Goal: Complete application form

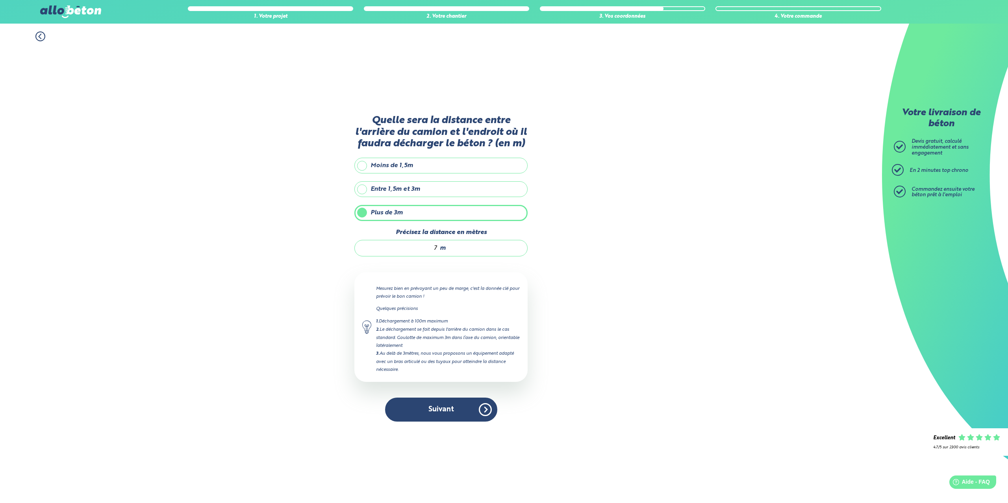
click at [372, 183] on label "Entre 1,5m et 3m" at bounding box center [440, 189] width 173 height 16
click at [0, 0] on input "Entre 1,5m et 3m" at bounding box center [0, 0] width 0 height 0
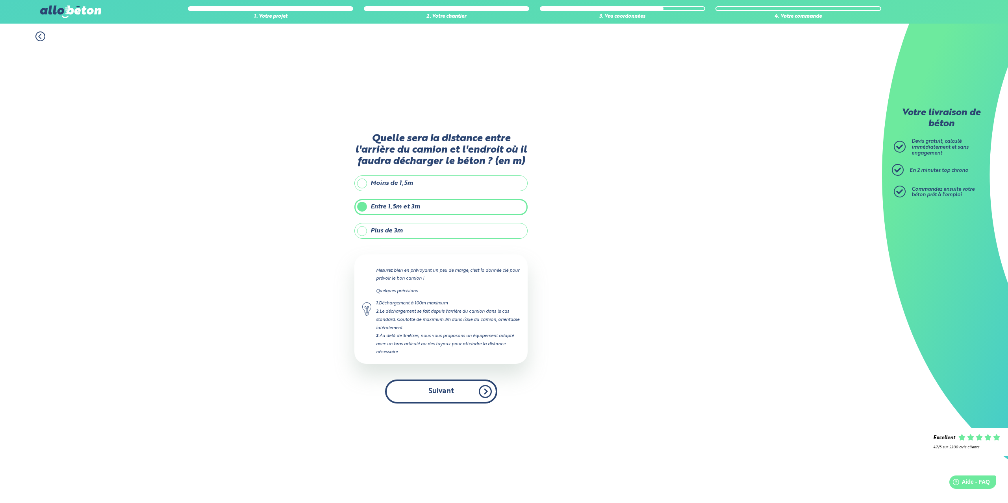
click at [467, 391] on button "Suivant" at bounding box center [441, 392] width 112 height 24
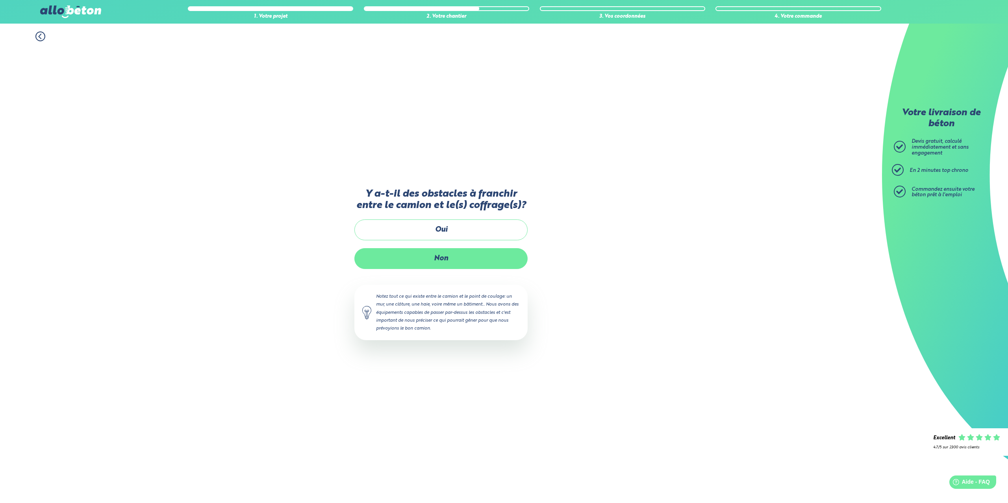
click at [447, 258] on label "Non" at bounding box center [440, 258] width 173 height 21
click at [0, 0] on input "Non" at bounding box center [0, 0] width 0 height 0
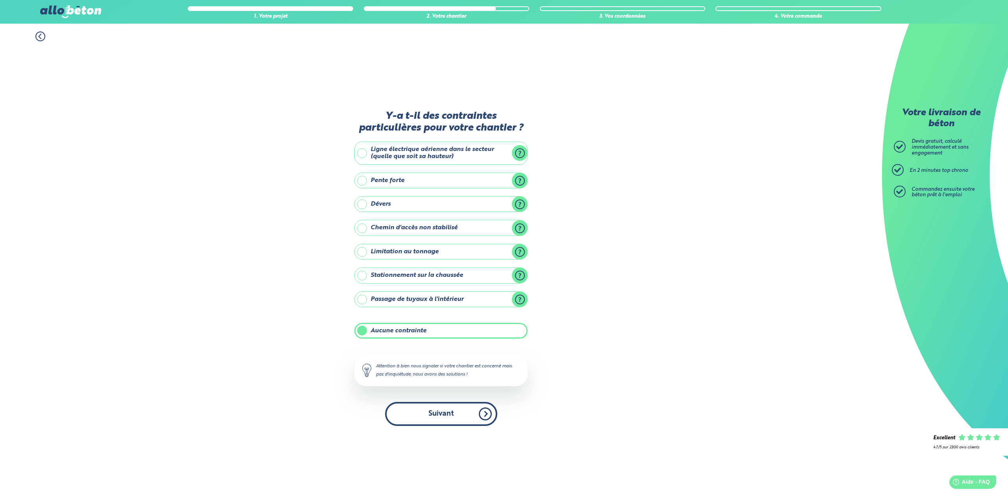
click at [465, 409] on button "Suivant" at bounding box center [441, 414] width 112 height 24
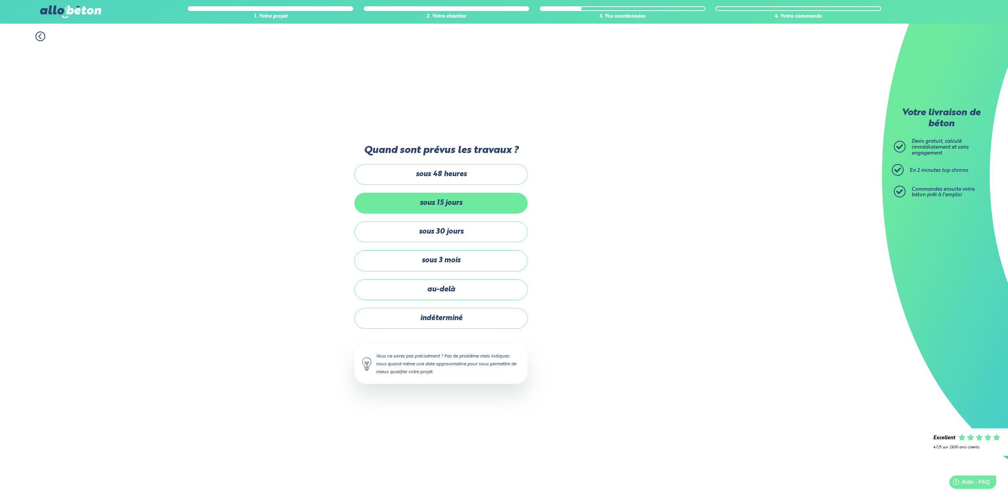
click at [442, 200] on label "sous 15 jours" at bounding box center [440, 203] width 173 height 21
click at [0, 0] on input "sous 15 jours" at bounding box center [0, 0] width 0 height 0
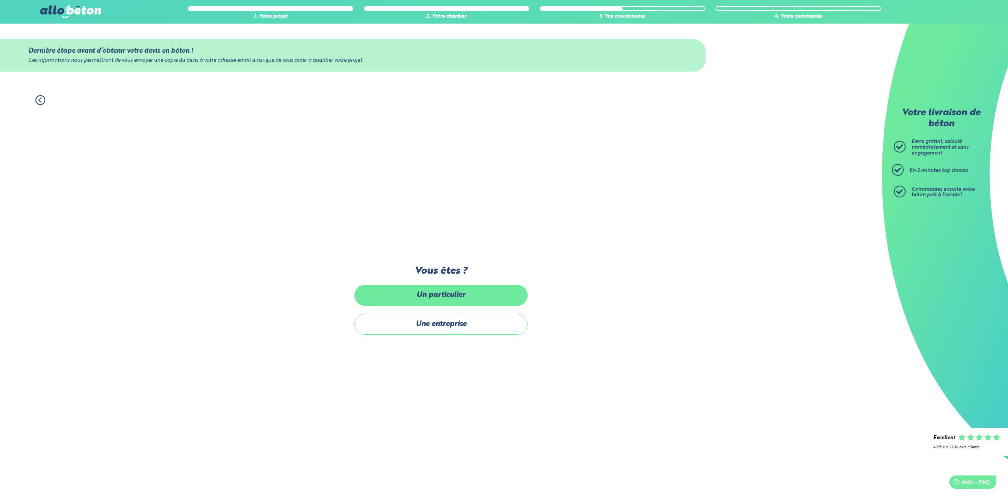
click at [454, 295] on label "Un particulier" at bounding box center [440, 295] width 173 height 21
click at [0, 0] on input "Un particulier" at bounding box center [0, 0] width 0 height 0
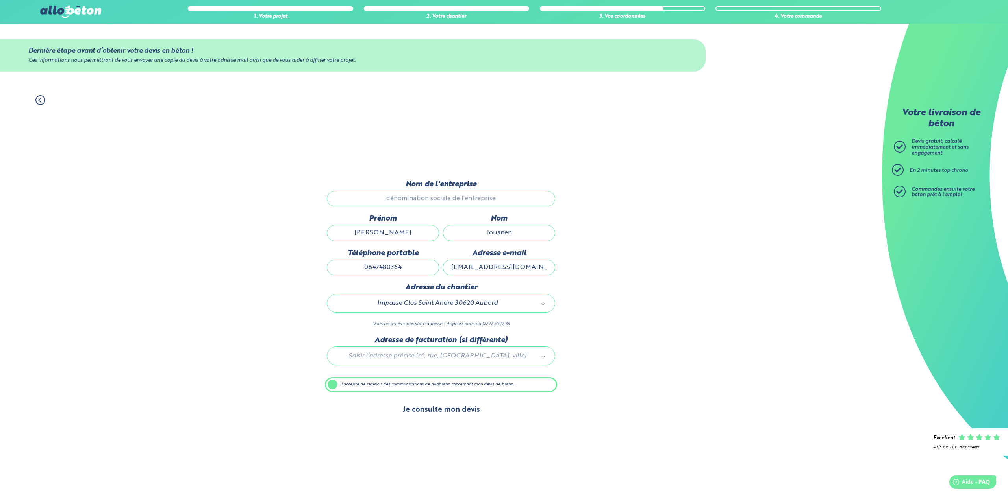
click at [453, 405] on button "Je consulte mon devis" at bounding box center [440, 410] width 93 height 20
click at [434, 411] on button "Je consulte mon devis" at bounding box center [440, 410] width 93 height 20
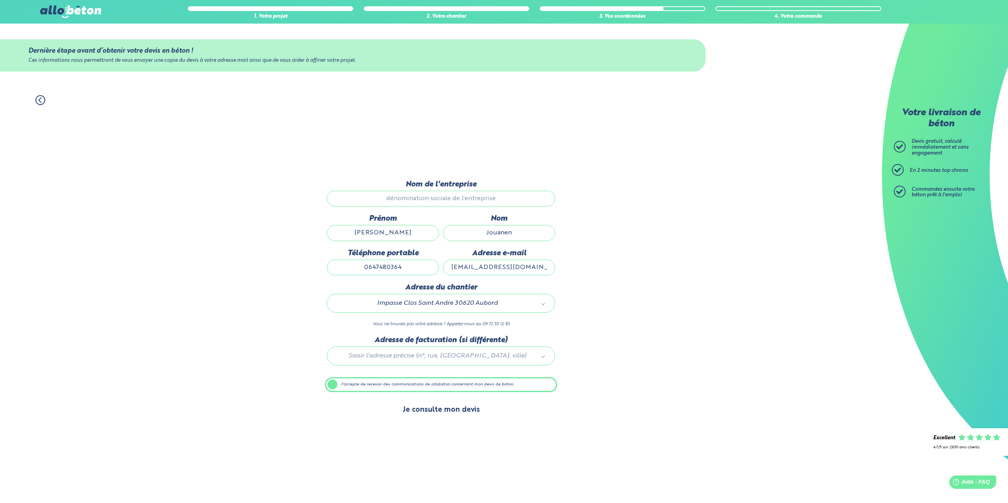
click at [434, 411] on button "Je consulte mon devis" at bounding box center [440, 410] width 93 height 20
click at [451, 412] on button "Je consulte mon devis" at bounding box center [440, 410] width 93 height 20
